Goal: Information Seeking & Learning: Learn about a topic

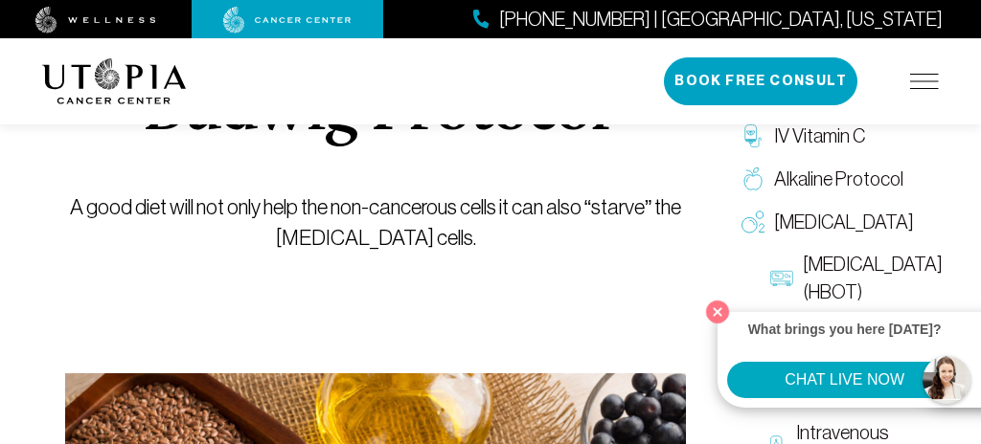
scroll to position [257, 0]
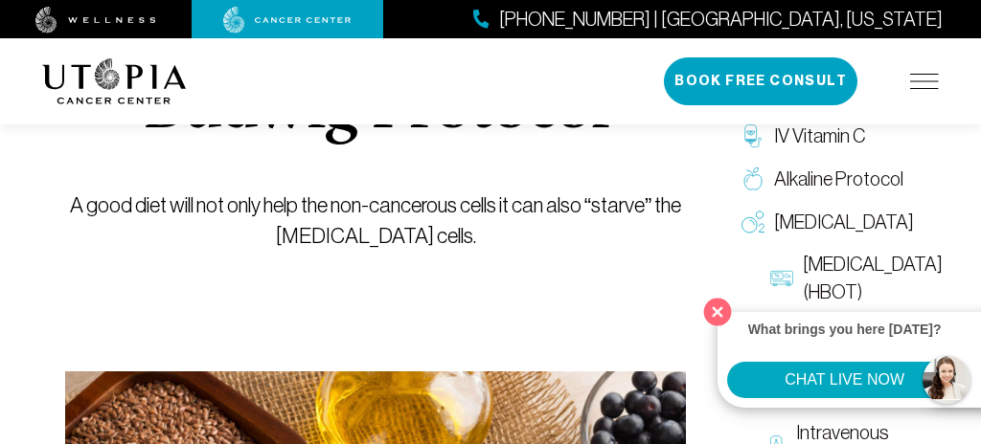
click at [710, 306] on button "Close" at bounding box center [717, 311] width 39 height 39
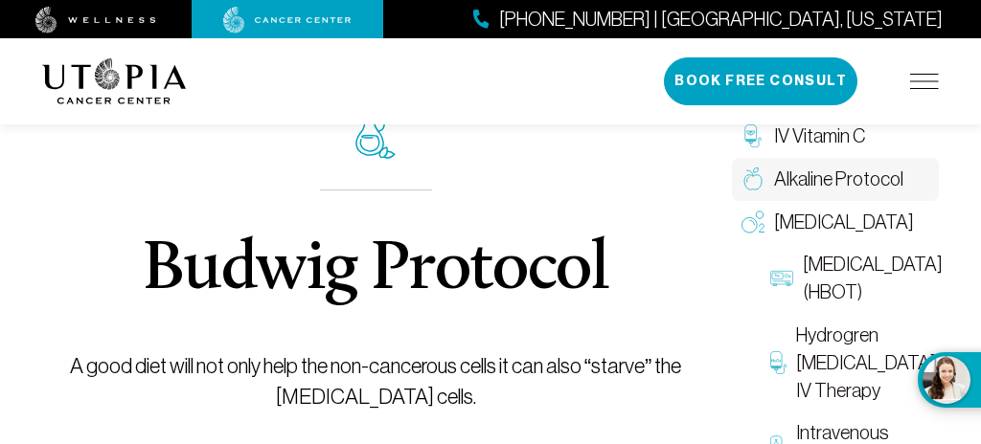
scroll to position [98, 0]
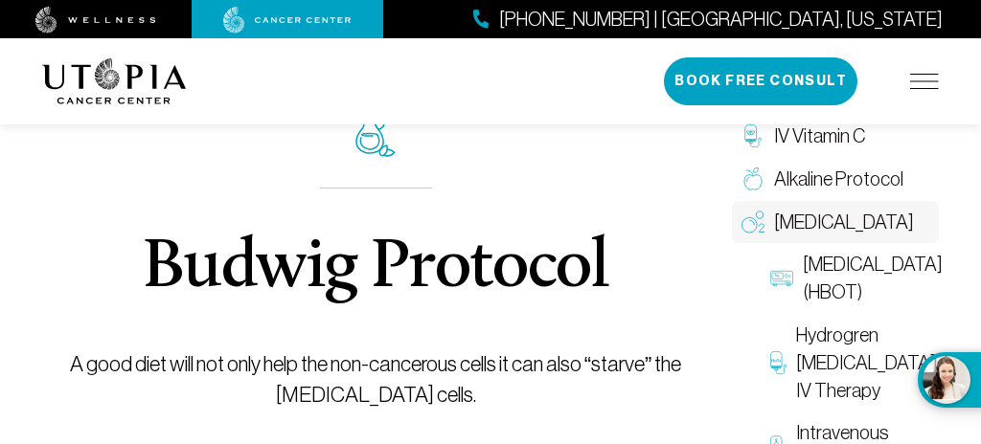
click at [817, 217] on span "[MEDICAL_DATA]" at bounding box center [844, 223] width 140 height 28
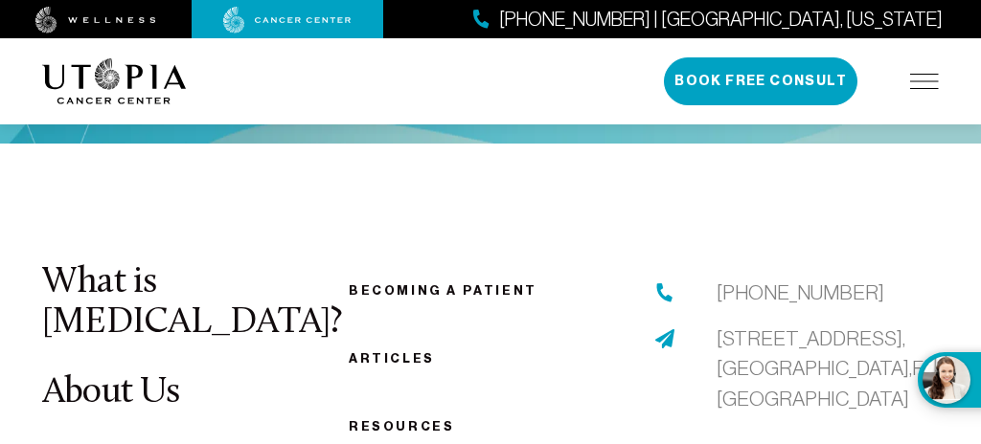
scroll to position [4052, 0]
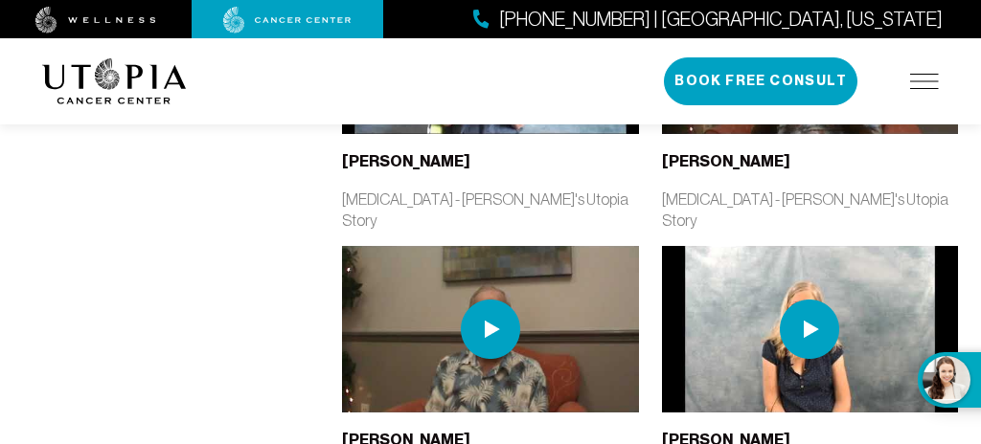
scroll to position [2127, 0]
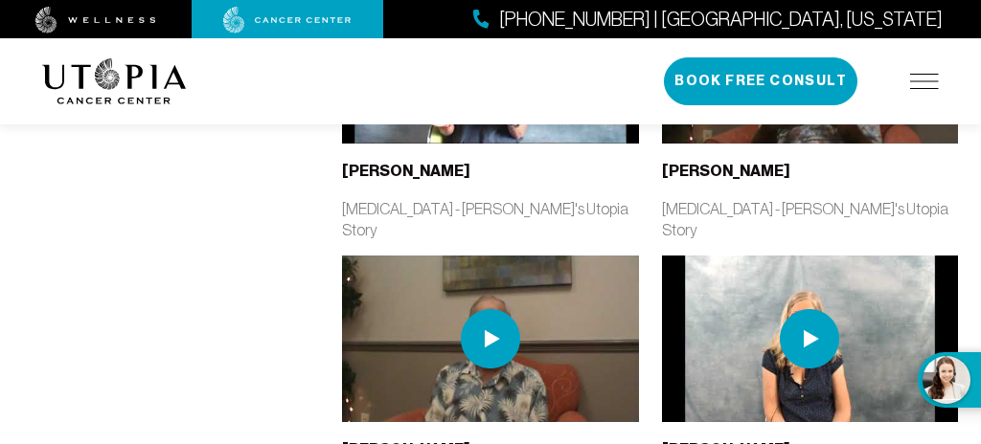
click at [493, 309] on img at bounding box center [490, 338] width 59 height 59
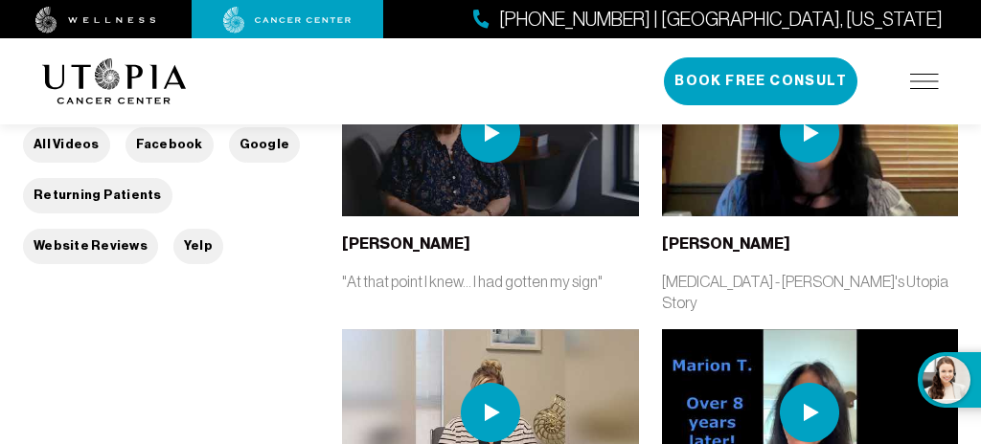
scroll to position [332, 0]
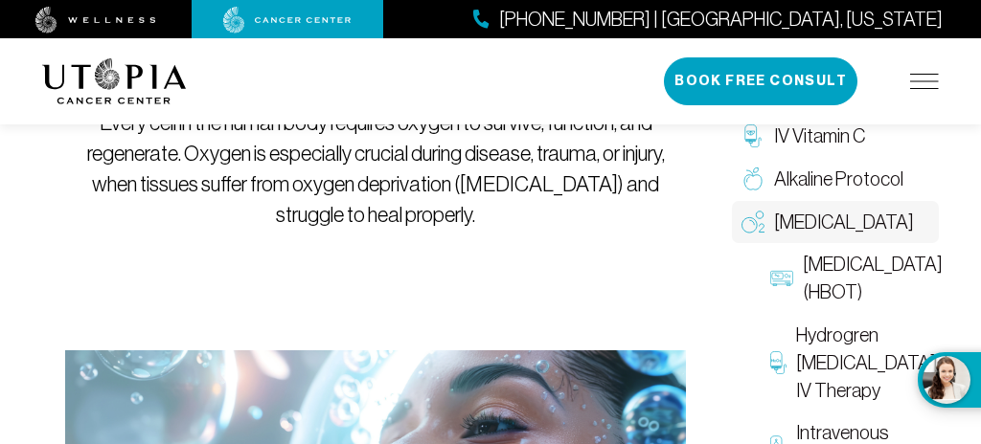
scroll to position [4052, 0]
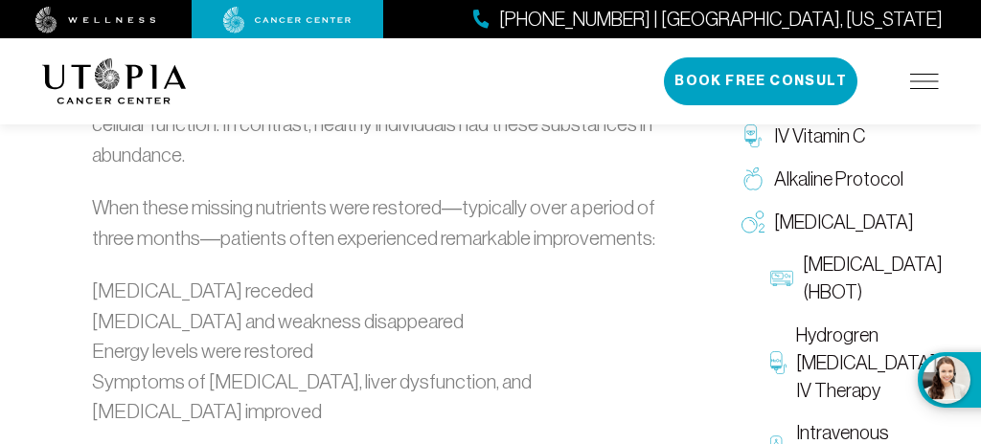
scroll to position [1590, 0]
